Goal: Navigation & Orientation: Understand site structure

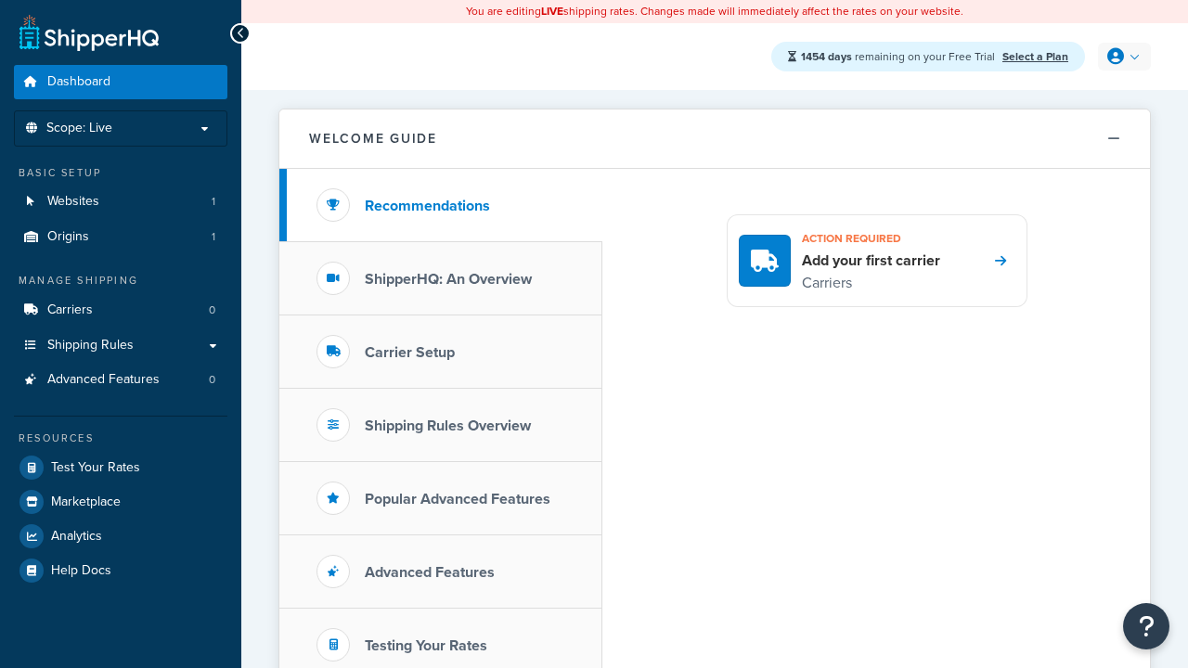
click at [1122, 57] on icon at bounding box center [1115, 56] width 17 height 17
click at [1067, 95] on span "My Profile" at bounding box center [1045, 94] width 52 height 18
